Goal: Complete application form: Complete application form

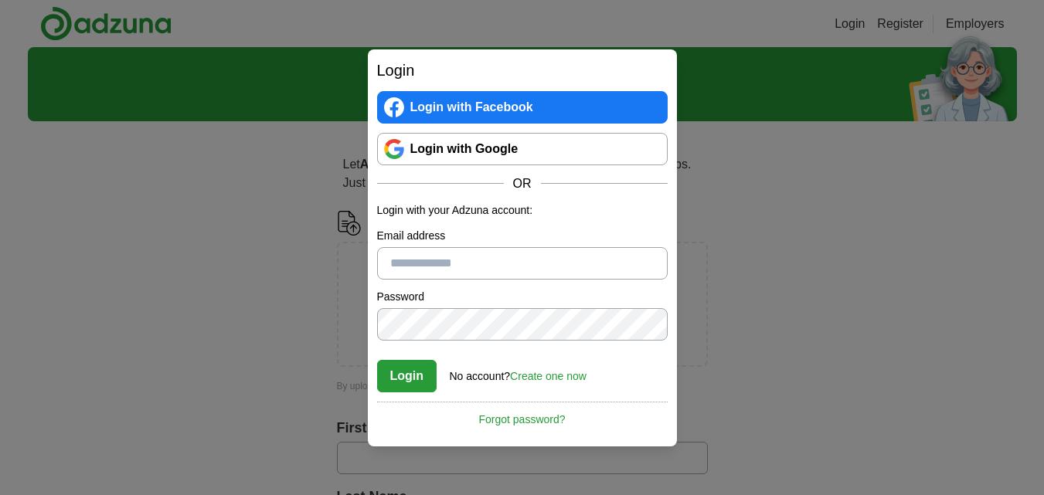
click at [399, 154] on link "Login with Google" at bounding box center [522, 149] width 291 height 32
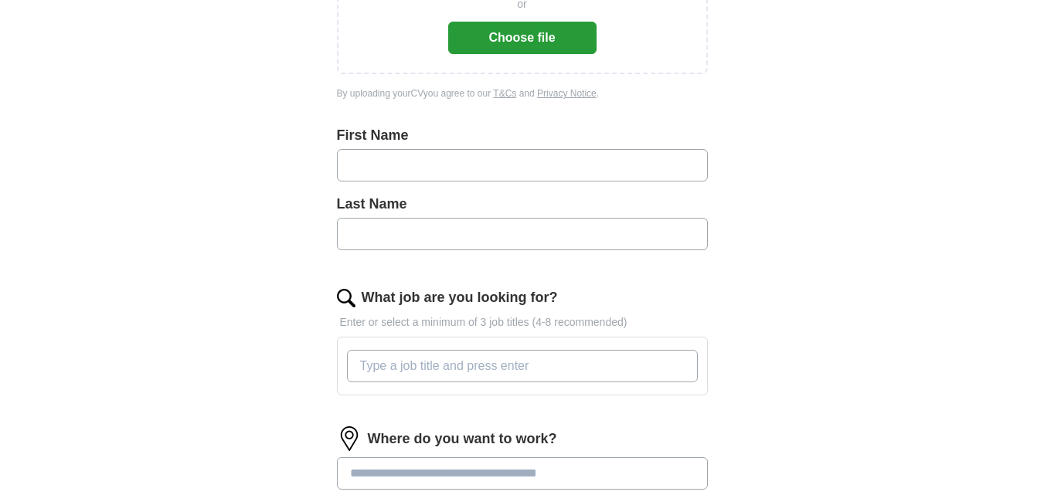
scroll to position [294, 0]
click at [444, 177] on input "text" at bounding box center [522, 164] width 371 height 32
type input "*****"
type input "***"
click at [446, 375] on input "What job are you looking for?" at bounding box center [522, 365] width 351 height 32
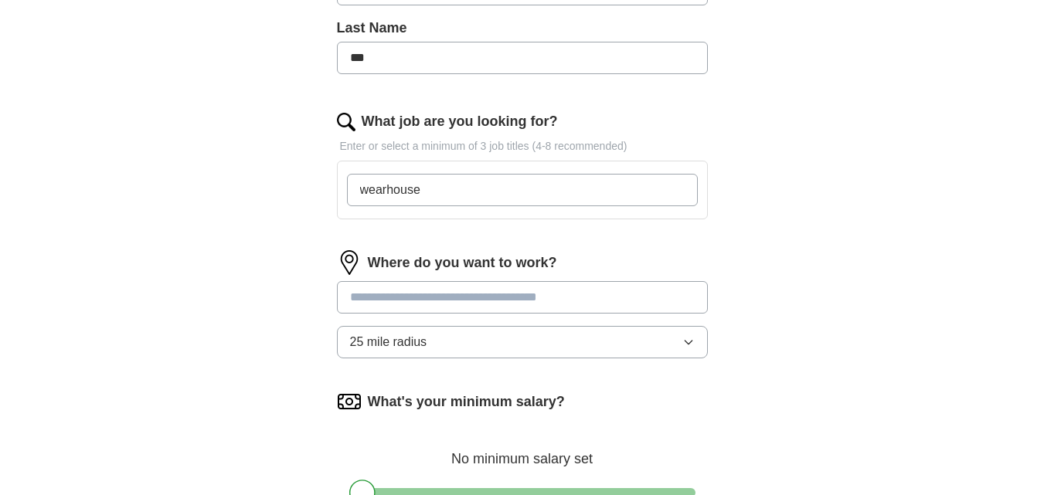
scroll to position [471, 0]
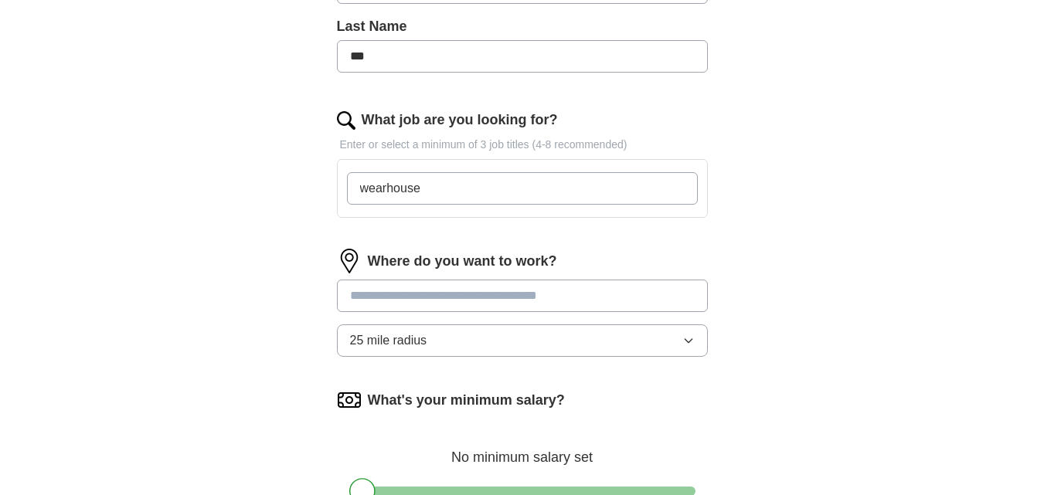
type input "wearhouse"
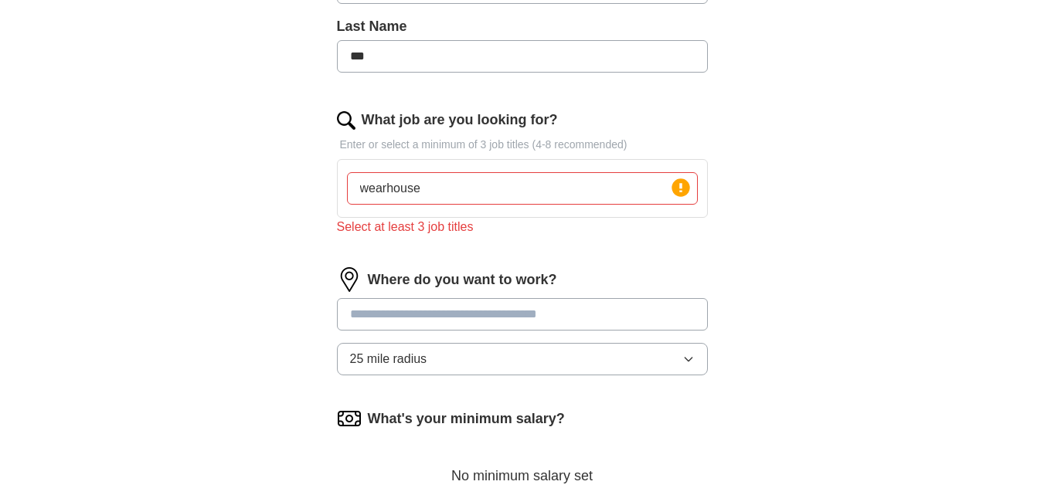
click at [419, 303] on input at bounding box center [522, 314] width 371 height 32
click at [510, 360] on div "Where do you want to work? 25 mile radius" at bounding box center [522, 327] width 371 height 121
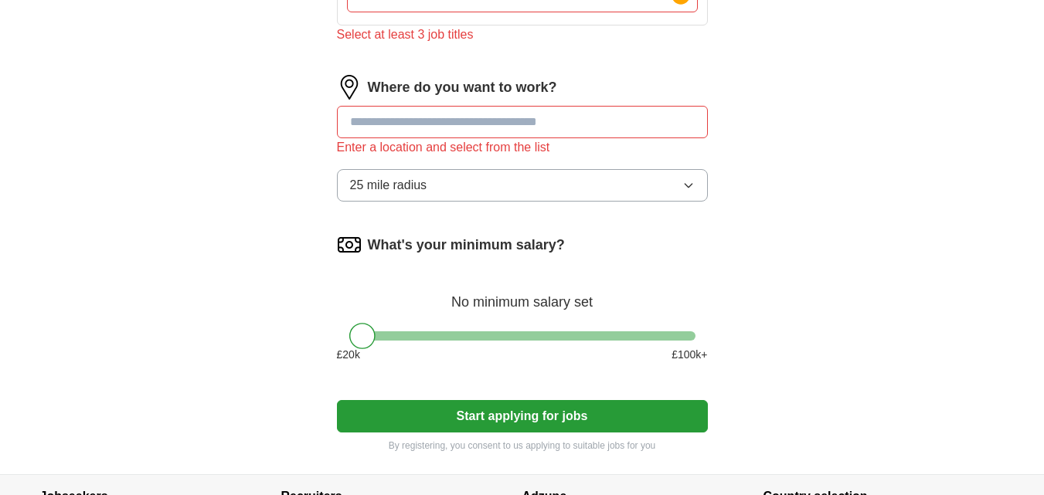
scroll to position [662, 0]
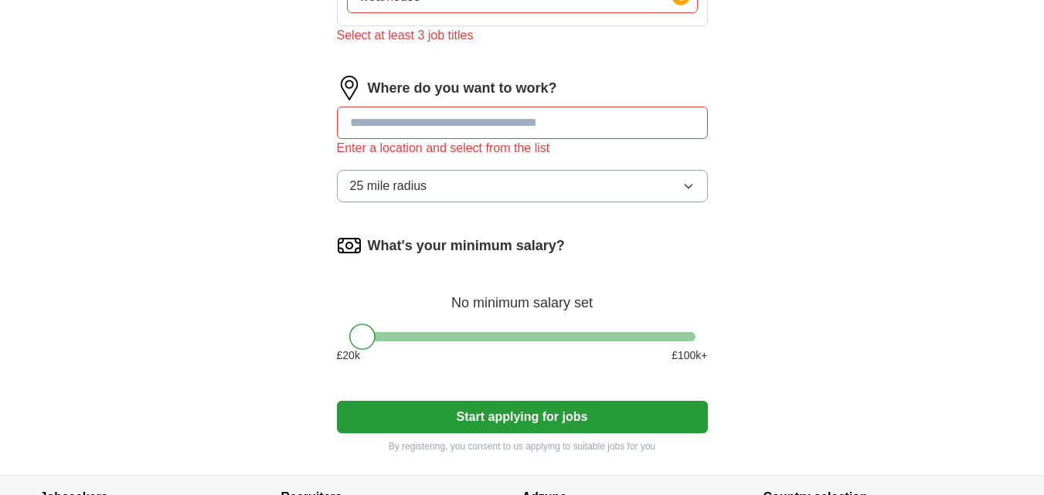
click at [448, 429] on button "Start applying for jobs" at bounding box center [522, 417] width 371 height 32
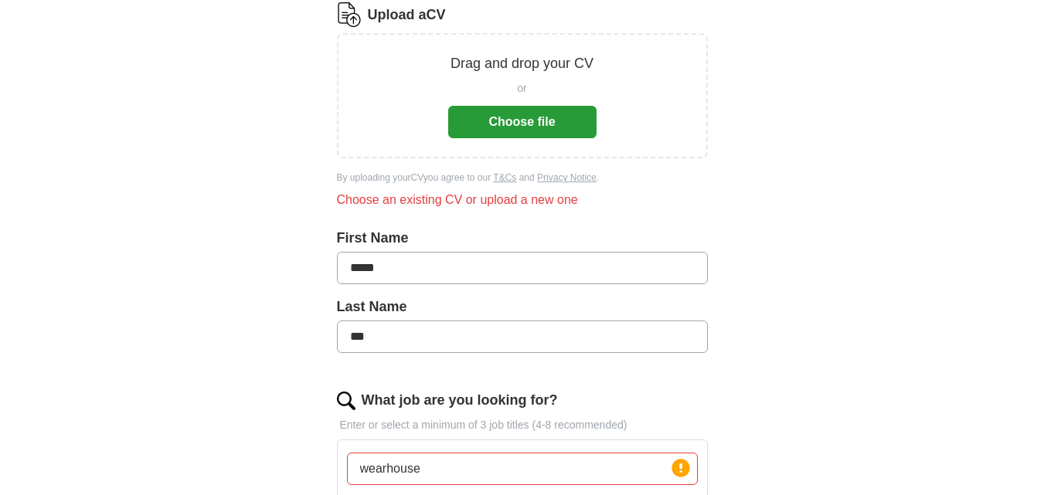
scroll to position [208, 0]
